Goal: Task Accomplishment & Management: Use online tool/utility

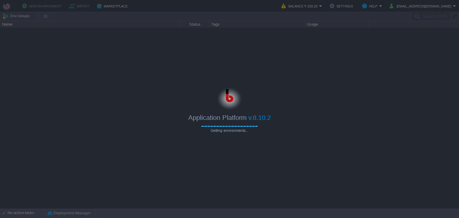
type input "Search (Ctrl+F)"
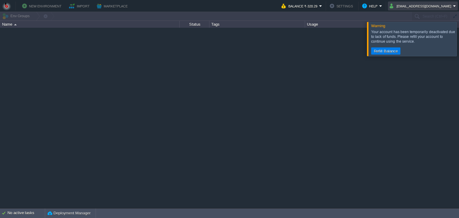
click at [411, 6] on button "jstourandtravels1190@gmail.com" at bounding box center [421, 5] width 63 height 7
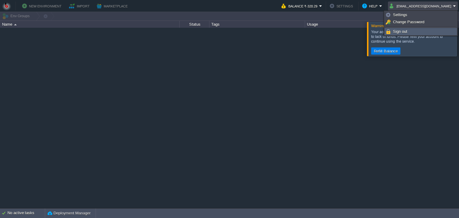
click at [398, 31] on span "Sign out" at bounding box center [400, 31] width 14 height 4
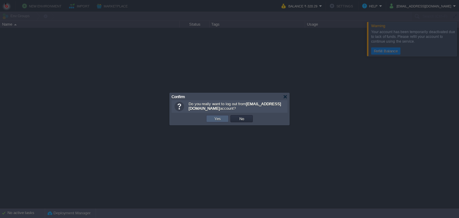
click at [220, 121] on button "Yes" at bounding box center [217, 118] width 10 height 5
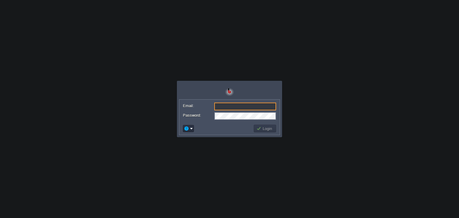
click at [247, 107] on input "Email:" at bounding box center [245, 107] width 62 height 8
type input "[EMAIL_ADDRESS][DOMAIN_NAME]"
click at [262, 131] on button "Login" at bounding box center [264, 128] width 17 height 5
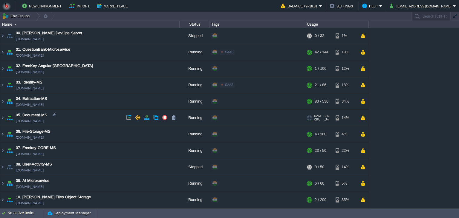
click at [85, 120] on td "05. Document-MS [DOMAIN_NAME]" at bounding box center [89, 118] width 179 height 16
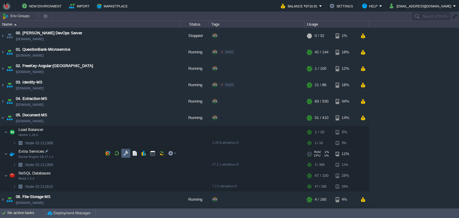
click at [122, 155] on td at bounding box center [125, 153] width 9 height 9
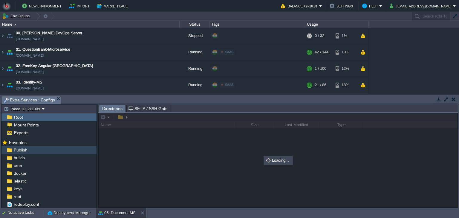
click at [42, 146] on div "Publish" at bounding box center [48, 150] width 95 height 8
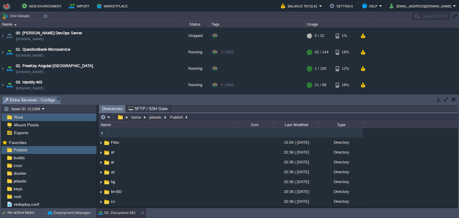
click at [97, 118] on div at bounding box center [97, 157] width 1 height 104
click at [103, 118] on button "button" at bounding box center [102, 117] width 5 height 5
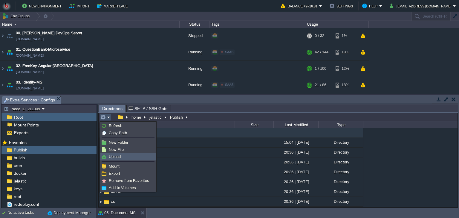
click at [106, 159] on img at bounding box center [104, 157] width 5 height 5
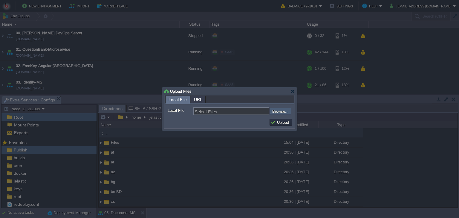
click at [280, 112] on input "file" at bounding box center [254, 111] width 76 height 7
type input "C:\fakepath\PdfGenerateMicroservice.dll"
type input "PdfGenerateMicroservice.dll"
click at [286, 124] on button "Upload" at bounding box center [281, 122] width 20 height 5
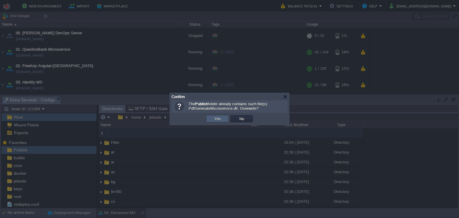
click at [216, 120] on button "Yes" at bounding box center [217, 118] width 10 height 5
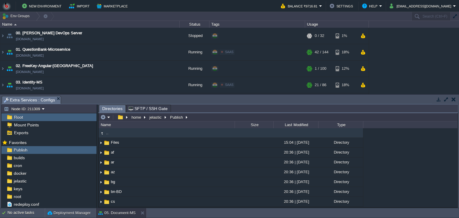
drag, startPoint x: 135, startPoint y: 96, endPoint x: 134, endPoint y: 113, distance: 17.6
click at [134, 113] on div "Tasks Activity Log Archive Git / SVN Extra Services : Configs Node ID: 211309 R…" at bounding box center [229, 152] width 459 height 114
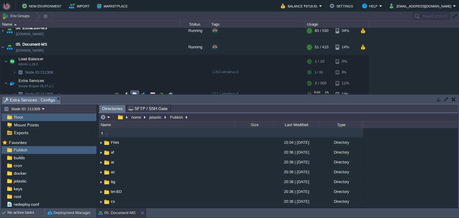
scroll to position [82, 0]
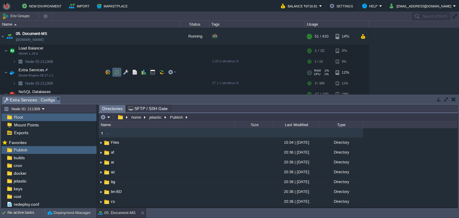
click at [117, 72] on button "button" at bounding box center [116, 72] width 5 height 5
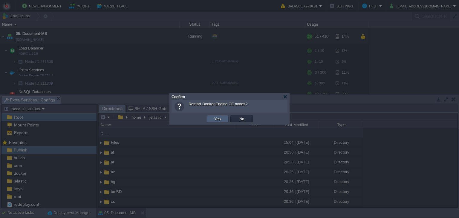
click at [214, 117] on button "Yes" at bounding box center [217, 118] width 10 height 5
